Goal: Find specific page/section: Find specific page/section

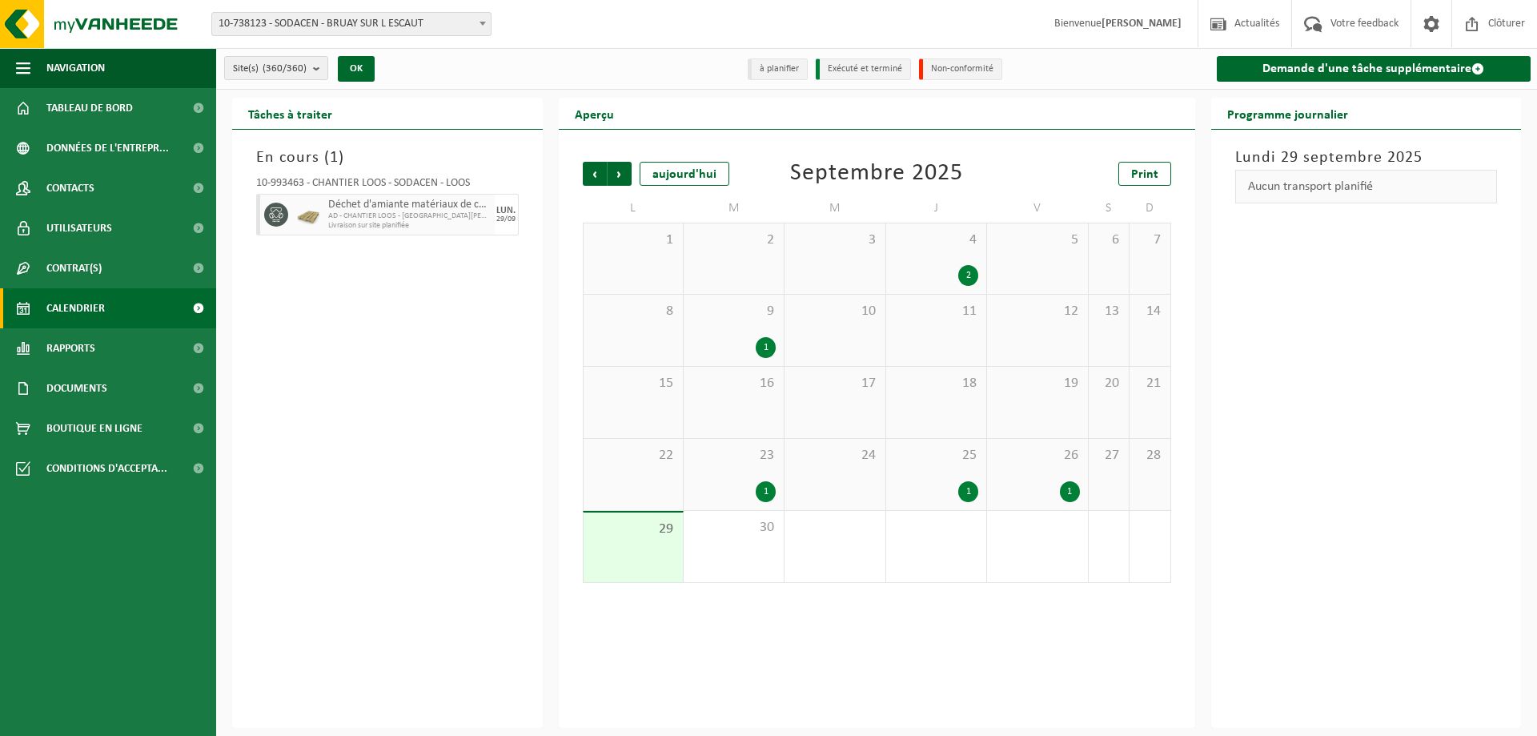
click at [424, 447] on div "En cours ( 1 ) 10-993463 - CHANTIER LOOS - SODACEN - LOOS Déchet d'amiante maté…" at bounding box center [387, 429] width 311 height 598
click at [80, 269] on span "Contrat(s)" at bounding box center [73, 268] width 55 height 40
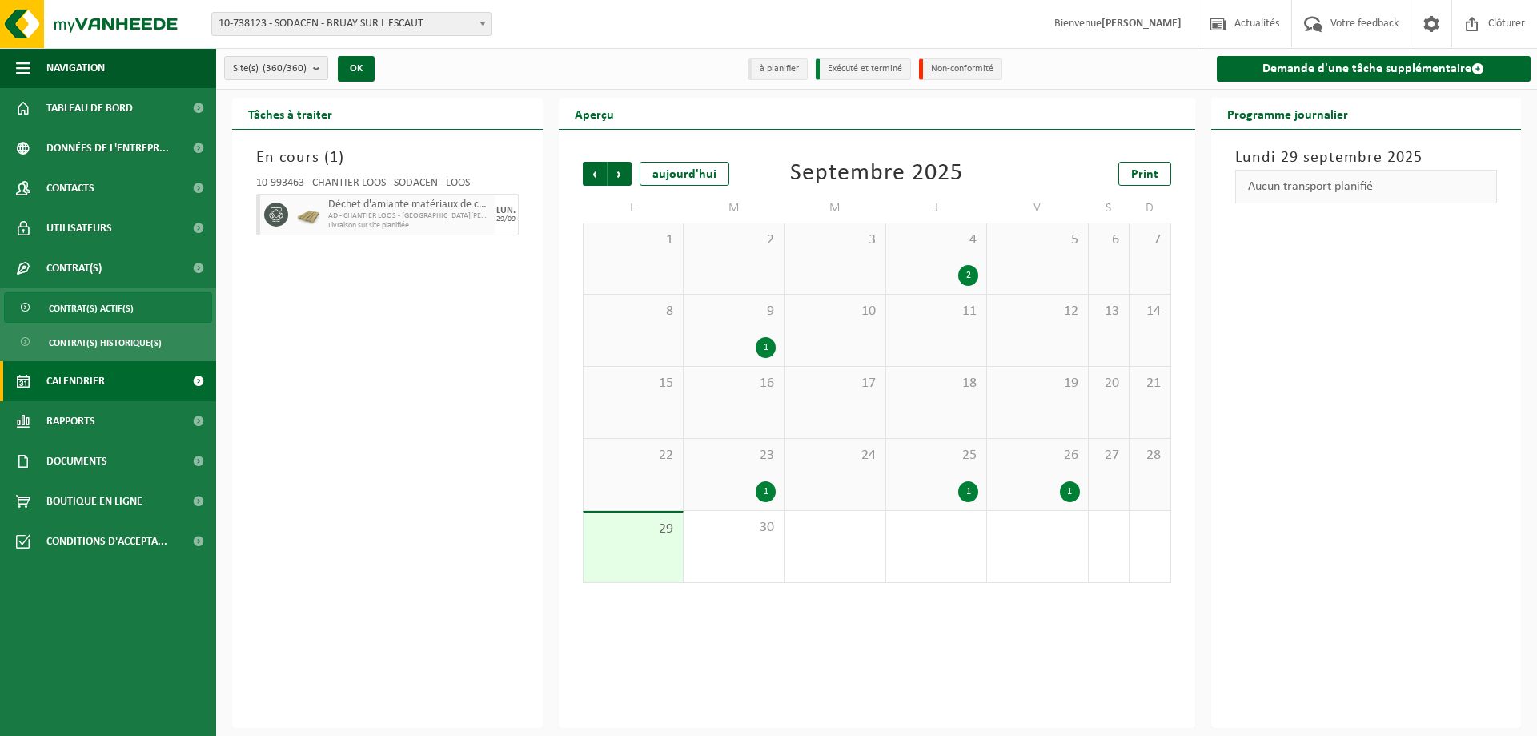
click at [81, 300] on span "Contrat(s) actif(s)" at bounding box center [91, 308] width 85 height 30
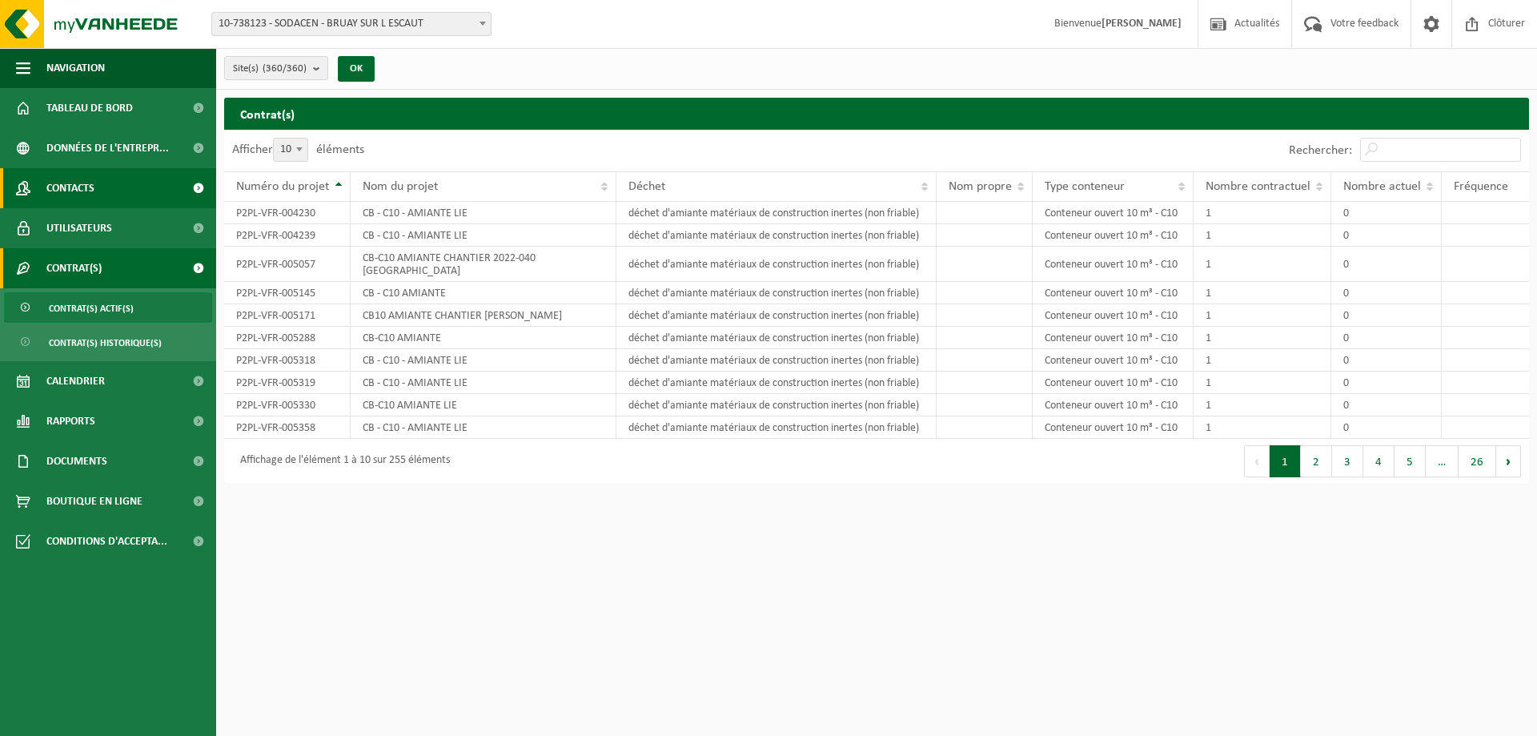
click at [74, 187] on span "Contacts" at bounding box center [70, 188] width 48 height 40
